Goal: Book appointment/travel/reservation

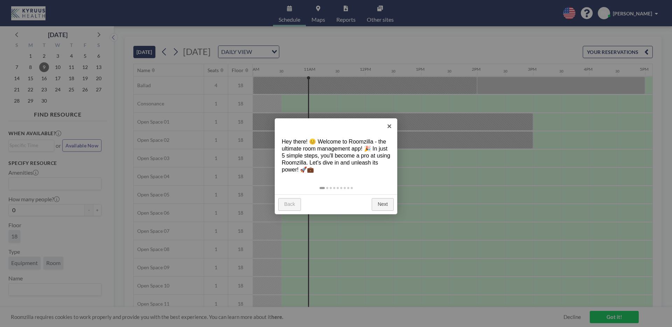
scroll to position [0, 560]
click at [388, 124] on link "×" at bounding box center [390, 126] width 16 height 16
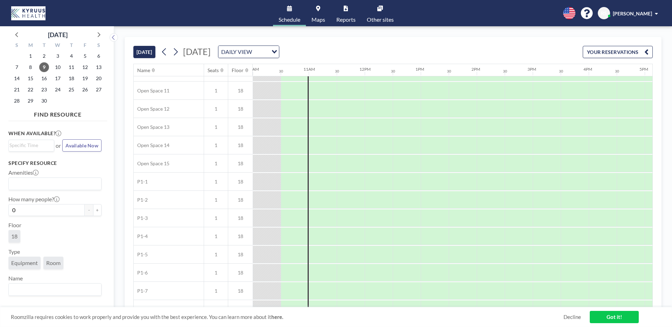
scroll to position [213, 560]
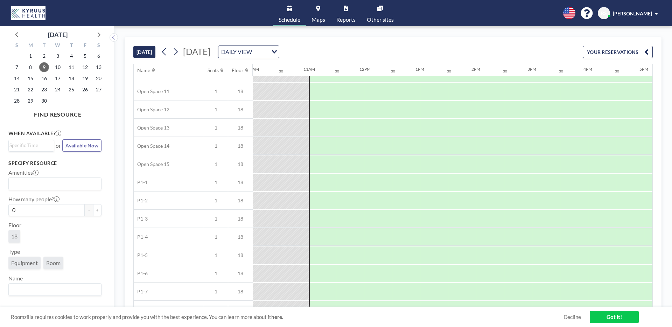
click at [320, 8] on link "Maps" at bounding box center [318, 13] width 25 height 26
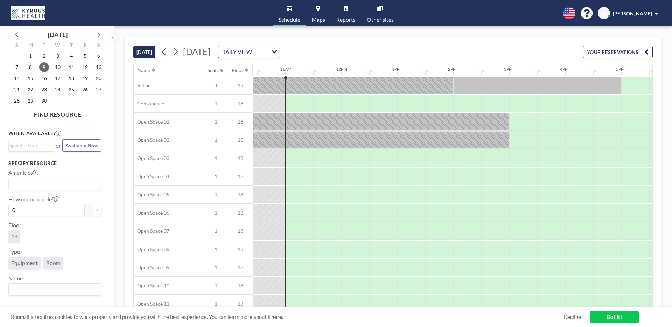
scroll to position [0, 588]
click at [268, 50] on div "DAILY VIEW" at bounding box center [243, 51] width 50 height 11
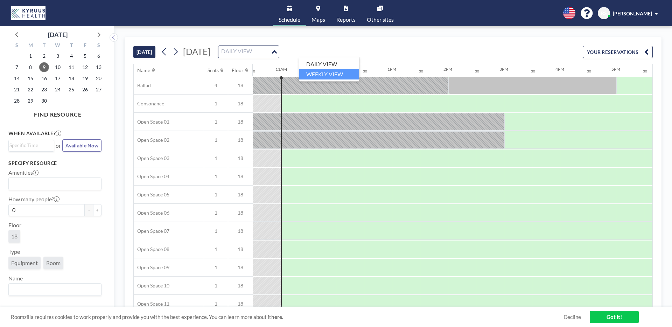
click at [327, 72] on li "WEEKLY VIEW" at bounding box center [329, 74] width 60 height 10
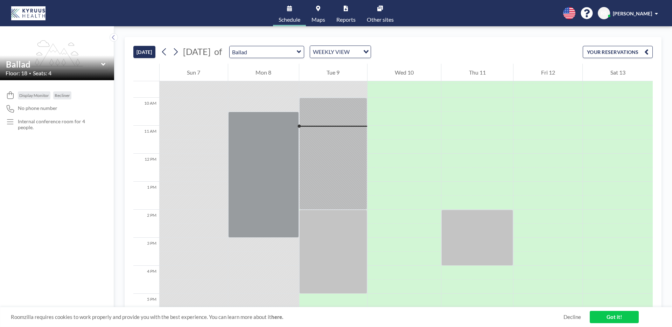
scroll to position [294, 0]
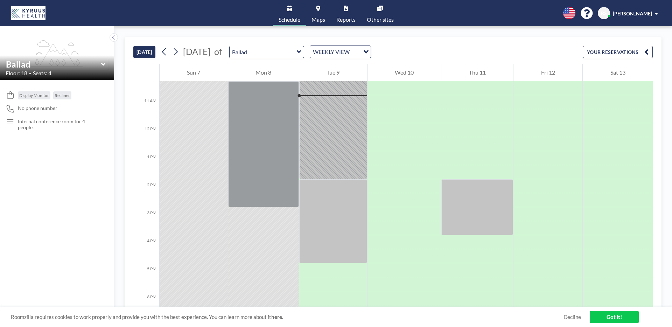
click at [301, 51] on icon at bounding box center [299, 51] width 4 height 3
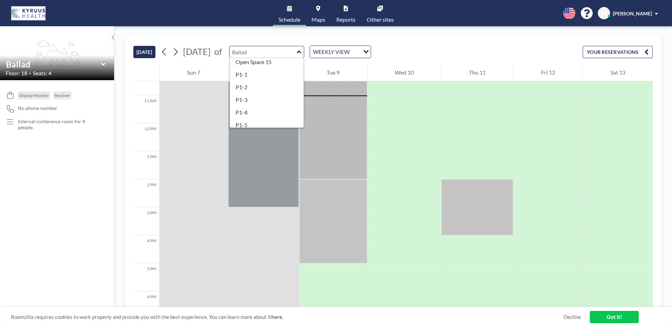
scroll to position [213, 0]
type input "P1-3"
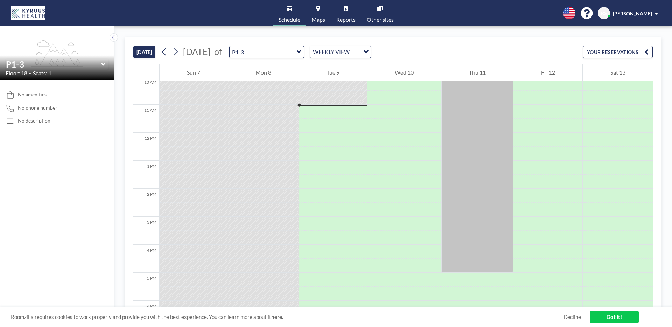
scroll to position [294, 0]
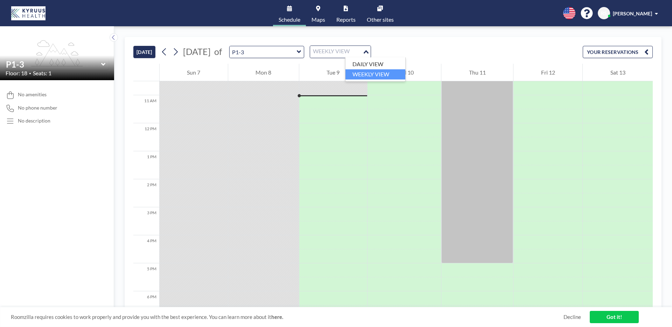
click at [363, 48] on div "WEEKLY VIEW" at bounding box center [336, 51] width 53 height 11
click at [372, 60] on li "DAILY VIEW" at bounding box center [376, 64] width 60 height 10
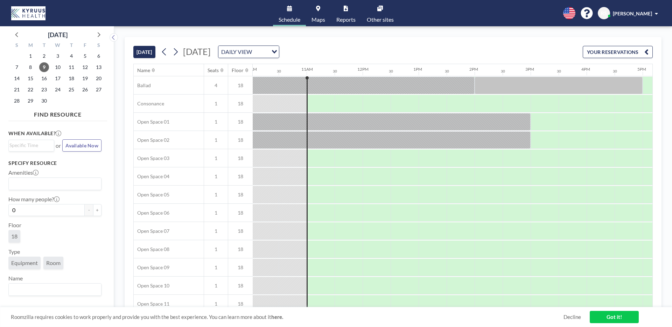
scroll to position [0, 588]
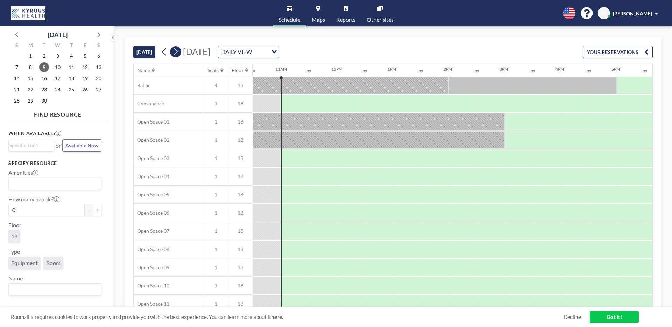
click at [177, 50] on icon at bounding box center [176, 51] width 4 height 7
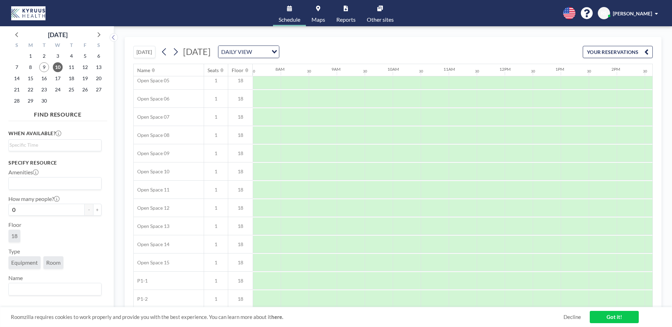
scroll to position [113, 420]
click at [177, 52] on icon at bounding box center [175, 52] width 7 height 11
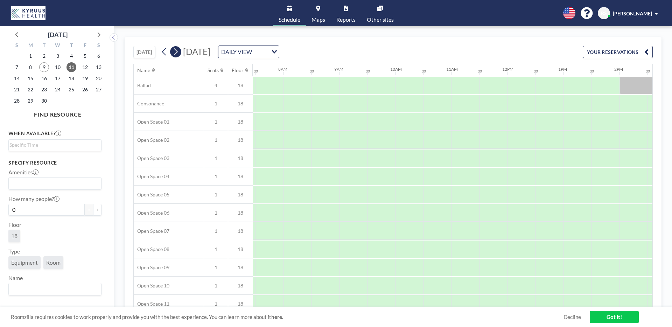
scroll to position [0, 420]
click at [608, 315] on link "Got it!" at bounding box center [614, 317] width 49 height 12
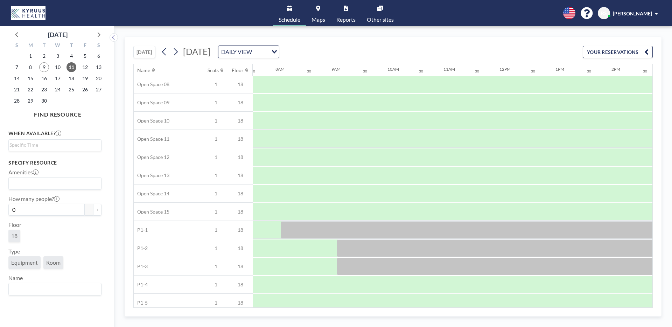
scroll to position [181, 420]
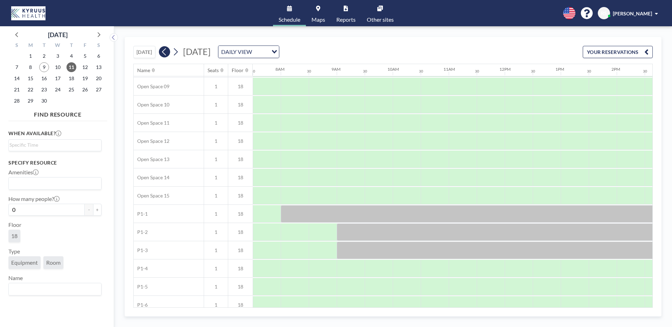
click at [164, 51] on icon at bounding box center [164, 51] width 4 height 7
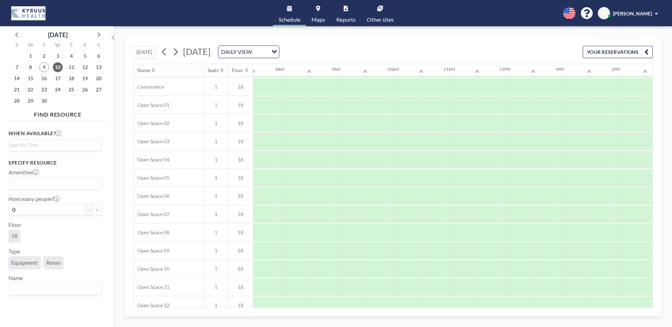
scroll to position [11, 420]
